Goal: Entertainment & Leisure: Consume media (video, audio)

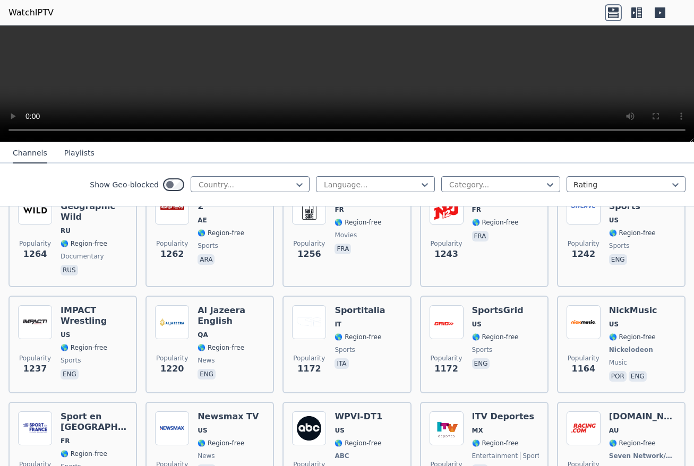
scroll to position [1221, 0]
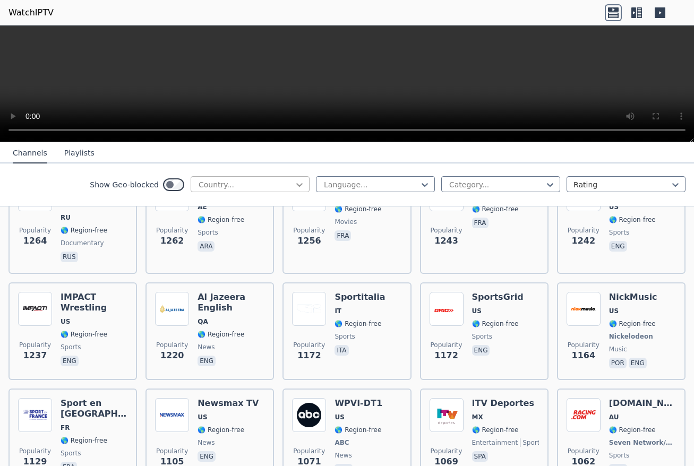
click at [294, 182] on icon at bounding box center [299, 184] width 11 height 11
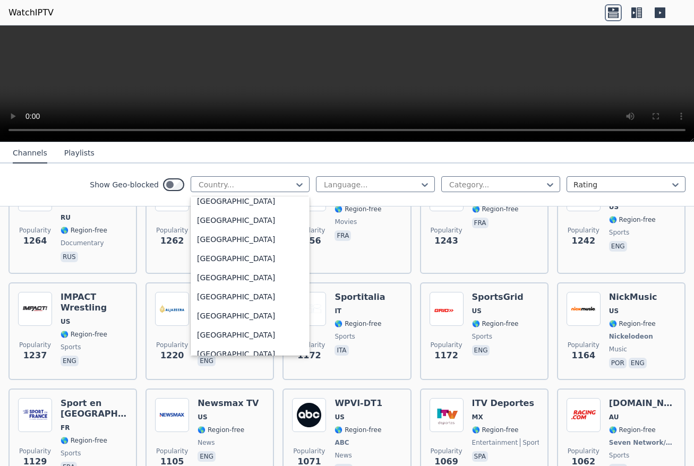
scroll to position [3633, 0]
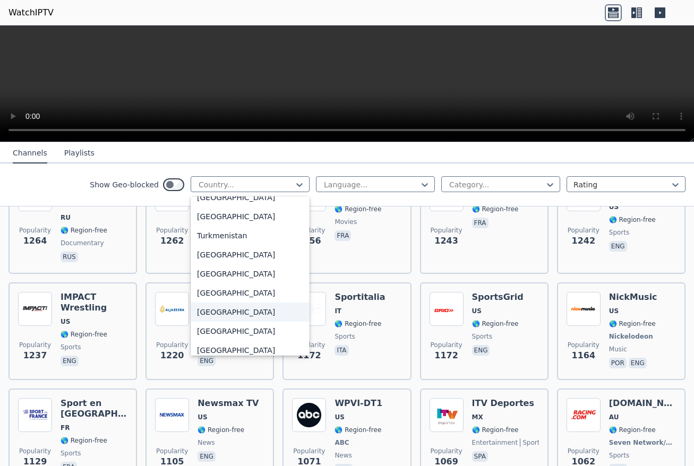
click at [248, 308] on div "[GEOGRAPHIC_DATA]" at bounding box center [250, 312] width 119 height 19
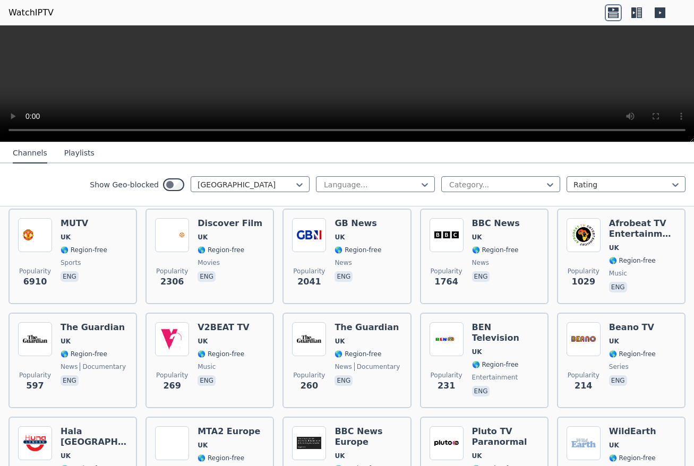
scroll to position [159, 0]
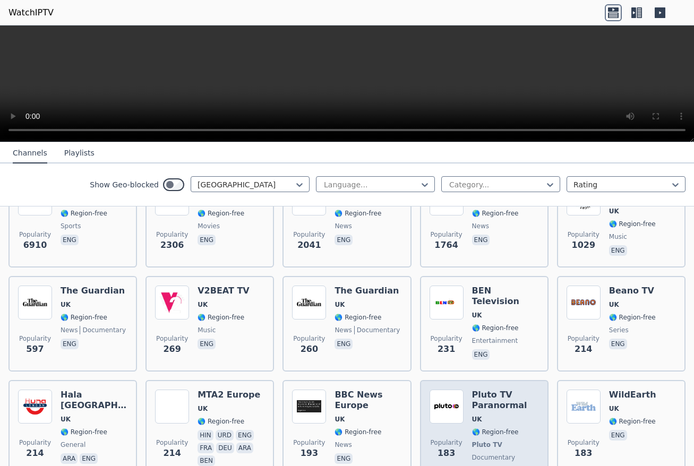
click at [490, 390] on h6 "Pluto TV Paranormal" at bounding box center [505, 400] width 67 height 21
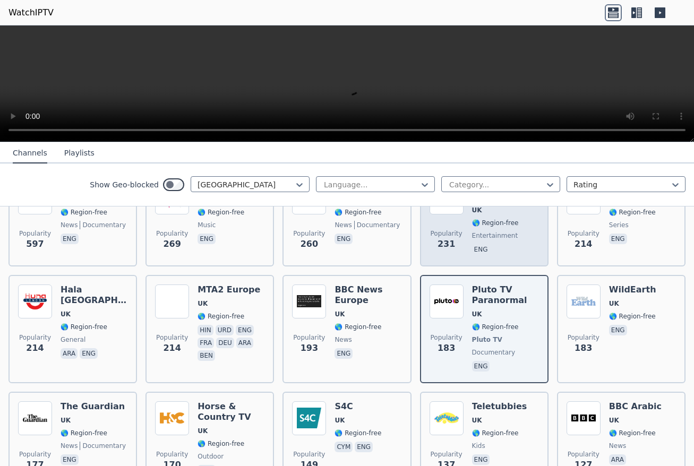
scroll to position [265, 0]
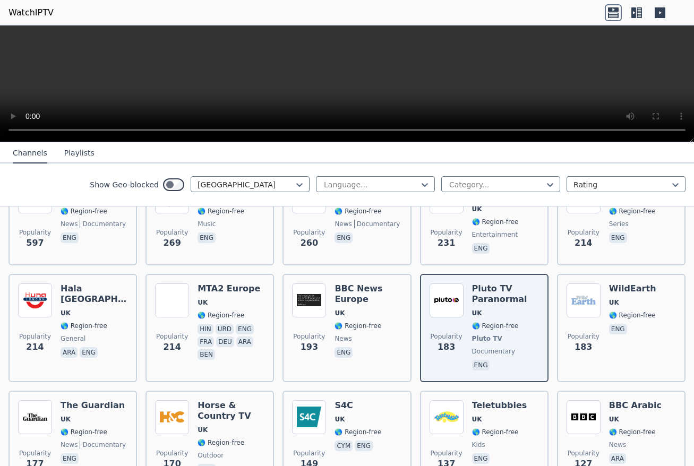
click at [670, 153] on nav "Channels Playlists" at bounding box center [347, 152] width 694 height 21
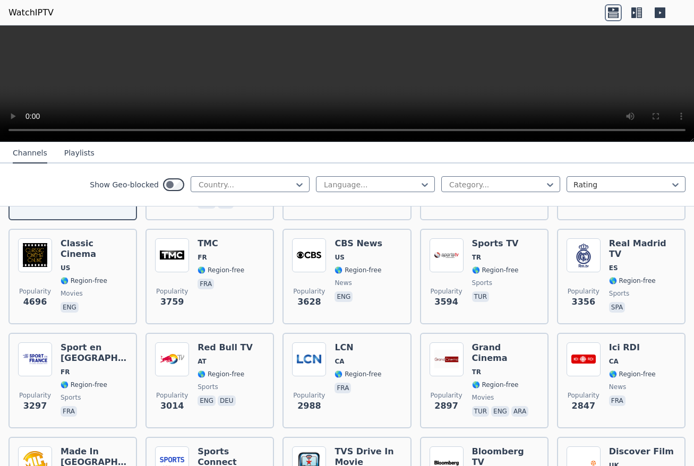
scroll to position [212, 0]
